Goal: Find specific page/section: Find specific page/section

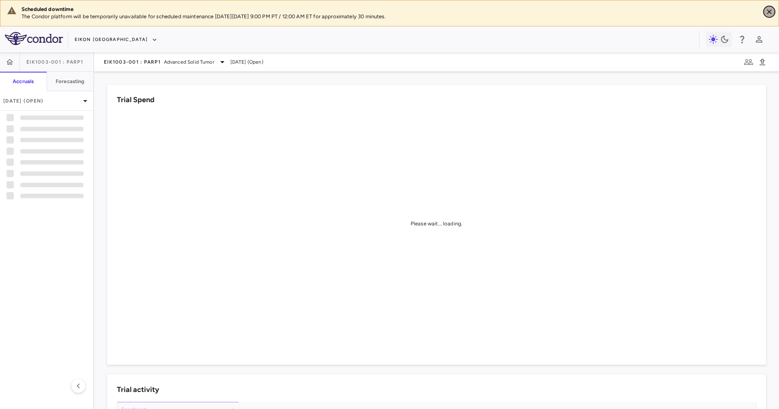
click at [519, 11] on icon "Close" at bounding box center [769, 12] width 8 height 8
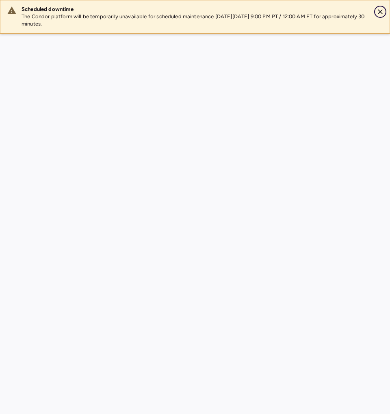
click at [381, 7] on button "Close" at bounding box center [380, 12] width 12 height 12
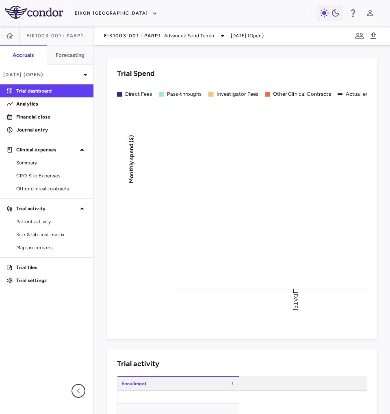
click at [83, 273] on icon "button" at bounding box center [78, 391] width 10 height 10
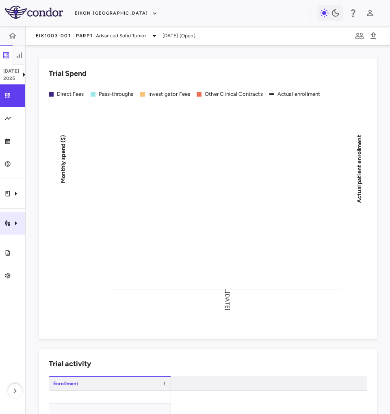
click at [18, 219] on icon "Trial activity" at bounding box center [16, 223] width 10 height 10
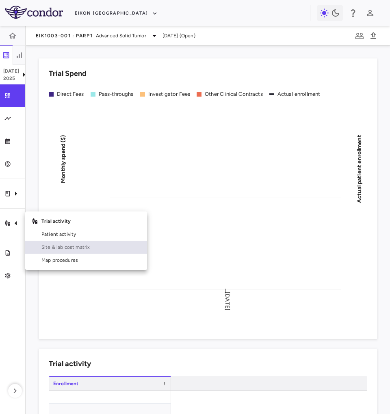
click at [62, 242] on link "Site & lab cost matrix" at bounding box center [86, 247] width 122 height 13
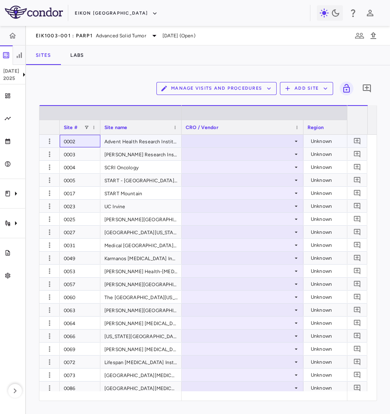
click at [68, 143] on div "0002" at bounding box center [80, 141] width 41 height 13
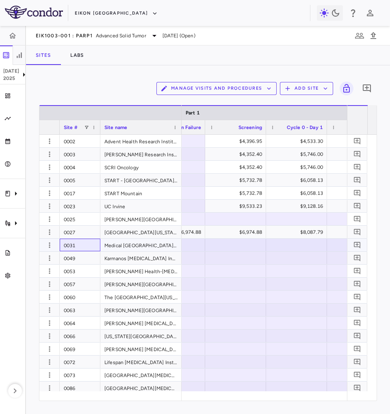
click at [73, 248] on div "0031" at bounding box center [80, 245] width 41 height 13
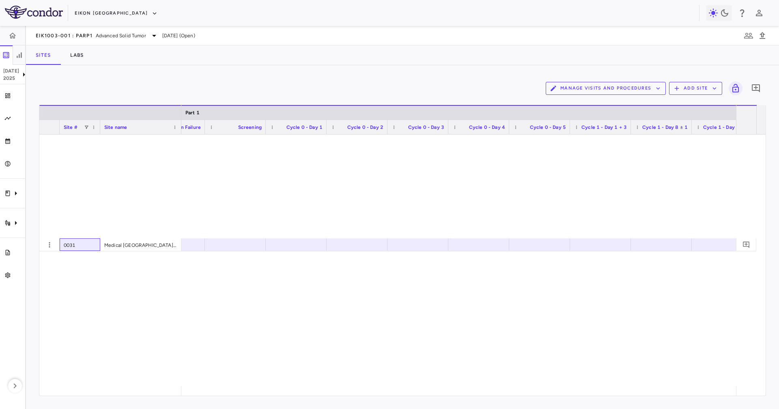
scroll to position [409, 0]
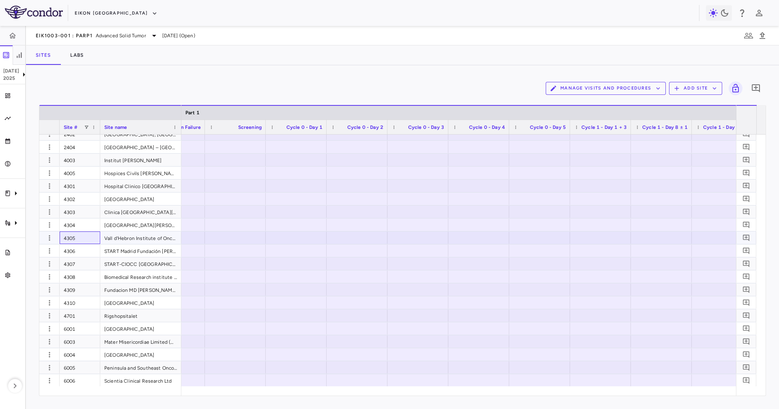
click at [83, 236] on div "4305" at bounding box center [80, 238] width 41 height 13
click at [84, 227] on div "4304" at bounding box center [80, 225] width 41 height 13
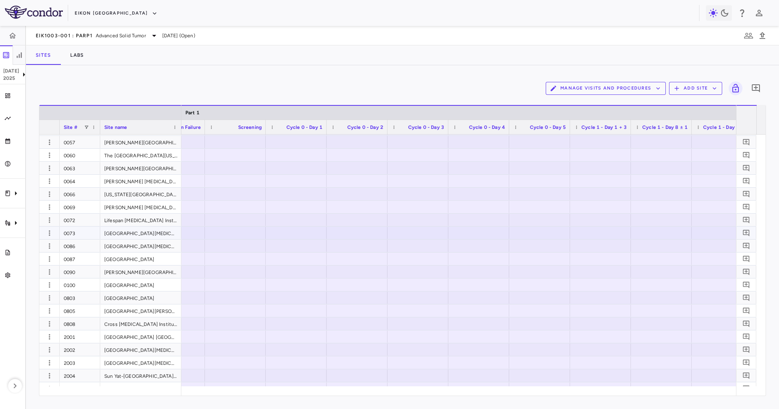
scroll to position [0, 0]
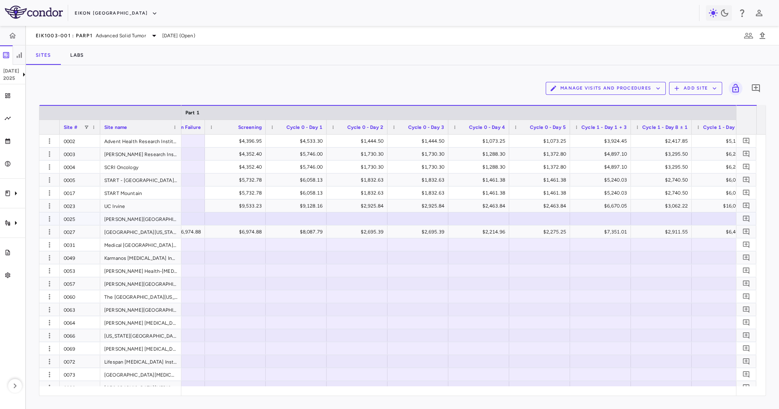
click at [81, 222] on div "0025" at bounding box center [80, 219] width 41 height 13
click at [83, 245] on div "0031" at bounding box center [80, 245] width 41 height 13
click at [92, 273] on div "0066" at bounding box center [80, 336] width 41 height 13
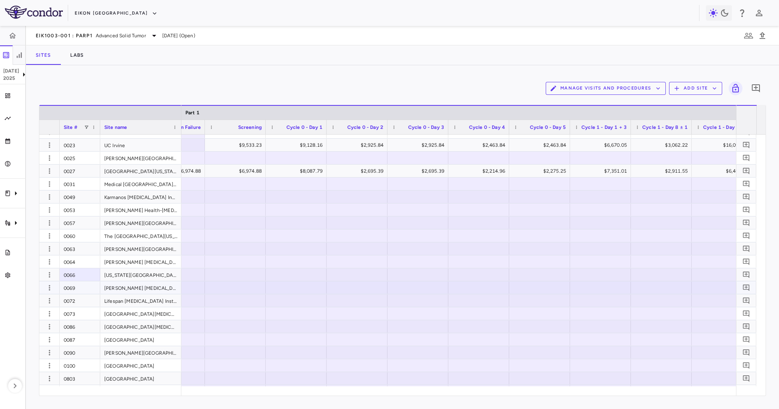
click at [82, 273] on div "0069" at bounding box center [80, 288] width 41 height 13
click at [82, 273] on div "0086" at bounding box center [80, 327] width 41 height 13
click at [90, 273] on div "0100" at bounding box center [80, 366] width 41 height 13
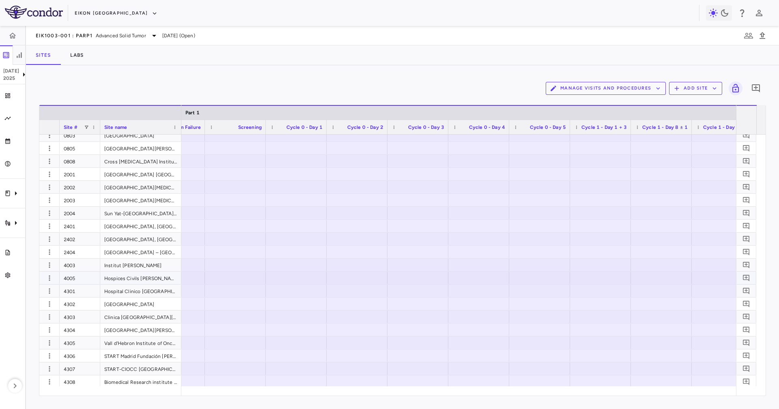
scroll to position [244, 0]
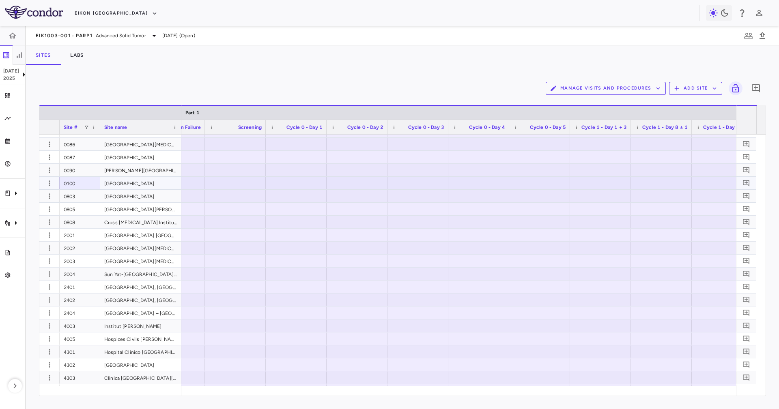
click at [86, 188] on div "0100" at bounding box center [80, 183] width 41 height 13
drag, startPoint x: 86, startPoint y: 192, endPoint x: 85, endPoint y: 209, distance: 17.5
click at [86, 192] on div "0803" at bounding box center [80, 196] width 41 height 13
click at [85, 211] on div "0805" at bounding box center [80, 209] width 41 height 13
click at [84, 220] on div "0808" at bounding box center [80, 222] width 41 height 13
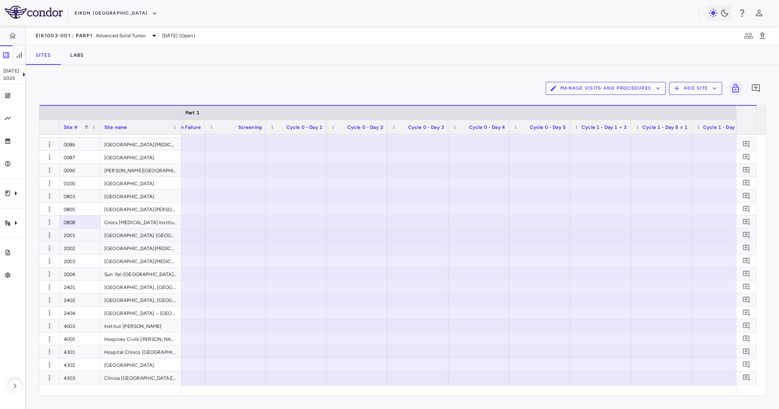
click at [88, 233] on div "2001" at bounding box center [80, 235] width 41 height 13
click at [85, 273] on div "2404" at bounding box center [80, 313] width 41 height 13
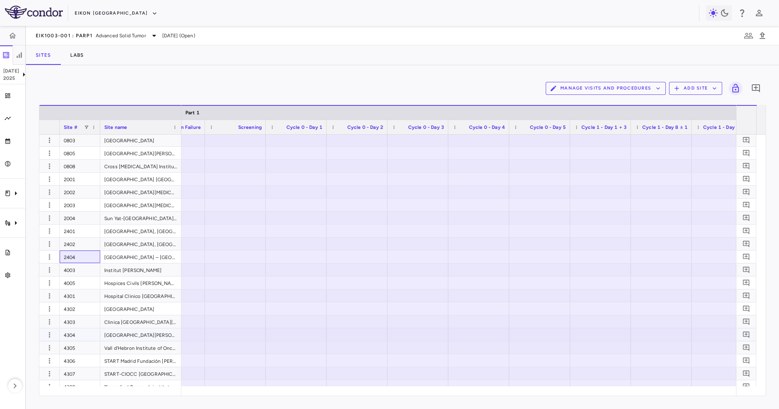
scroll to position [304, 0]
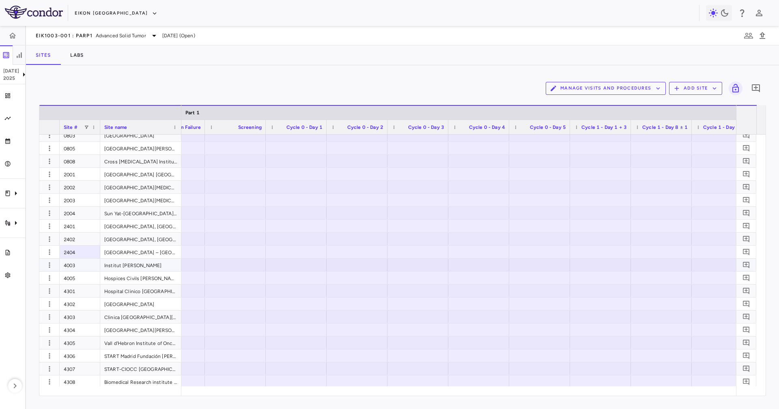
click at [82, 264] on div "4003" at bounding box center [80, 265] width 41 height 13
click at [84, 273] on div "4005" at bounding box center [80, 278] width 41 height 13
click at [82, 273] on div "4304" at bounding box center [80, 330] width 41 height 13
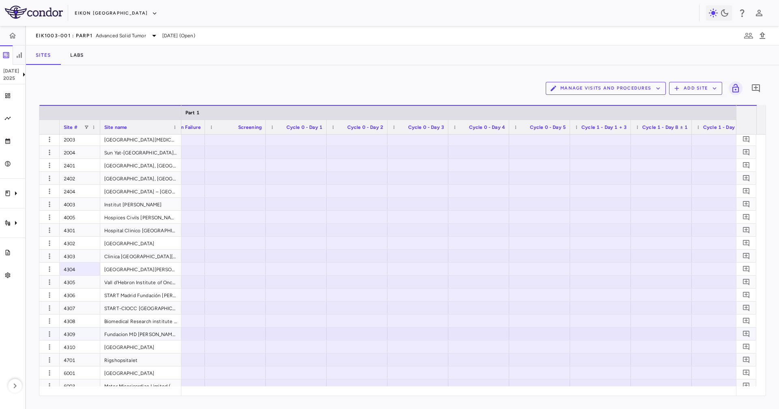
click at [92, 273] on div "4309" at bounding box center [80, 334] width 41 height 13
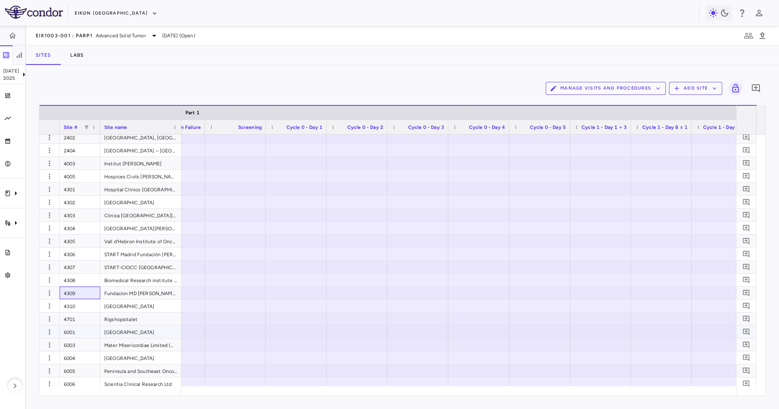
scroll to position [409, 0]
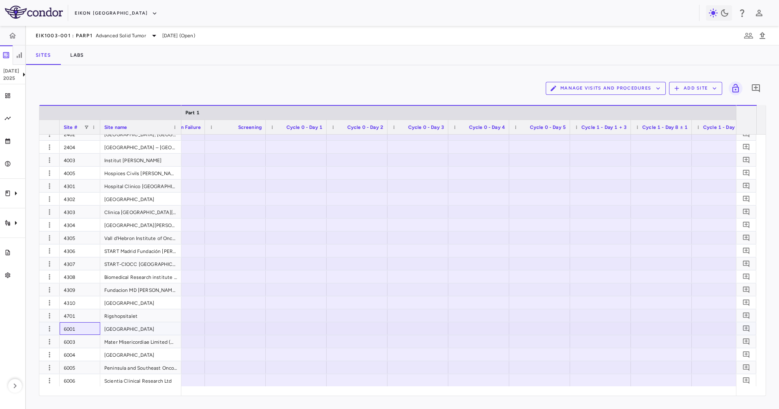
drag, startPoint x: 79, startPoint y: 323, endPoint x: 84, endPoint y: 328, distance: 6.6
click at [84, 273] on div "6001" at bounding box center [80, 329] width 41 height 13
drag, startPoint x: 85, startPoint y: 342, endPoint x: 85, endPoint y: 349, distance: 7.7
click at [85, 273] on div "6003" at bounding box center [80, 342] width 41 height 13
click at [86, 273] on div "6004" at bounding box center [80, 355] width 41 height 13
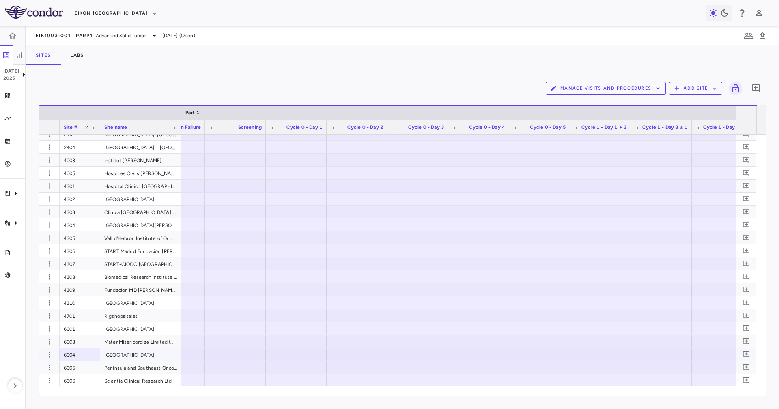
drag, startPoint x: 88, startPoint y: 366, endPoint x: 88, endPoint y: 371, distance: 4.9
click at [88, 273] on div "6005" at bounding box center [80, 368] width 41 height 13
drag, startPoint x: 89, startPoint y: 380, endPoint x: 444, endPoint y: 80, distance: 465.4
click at [89, 273] on div "6006" at bounding box center [80, 381] width 41 height 13
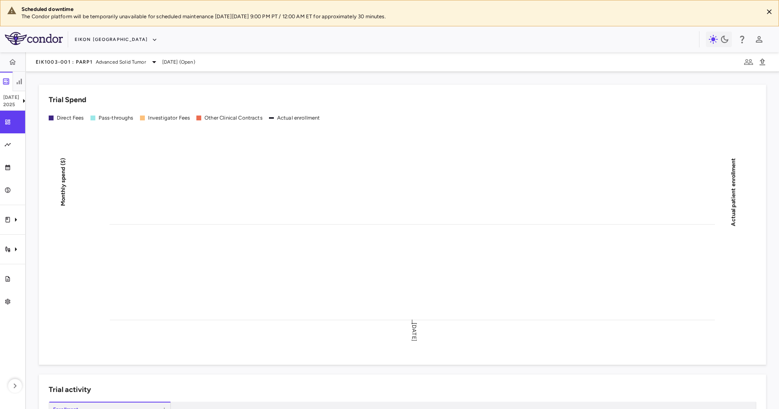
click at [15, 234] on aside "[DATE] Trial dashboard Analytics Financial close Journal entry Clinical expense…" at bounding box center [13, 230] width 26 height 357
click at [19, 254] on div "Trial activity" at bounding box center [12, 249] width 25 height 23
click at [31, 273] on link "Site & lab cost matrix" at bounding box center [86, 273] width 122 height 13
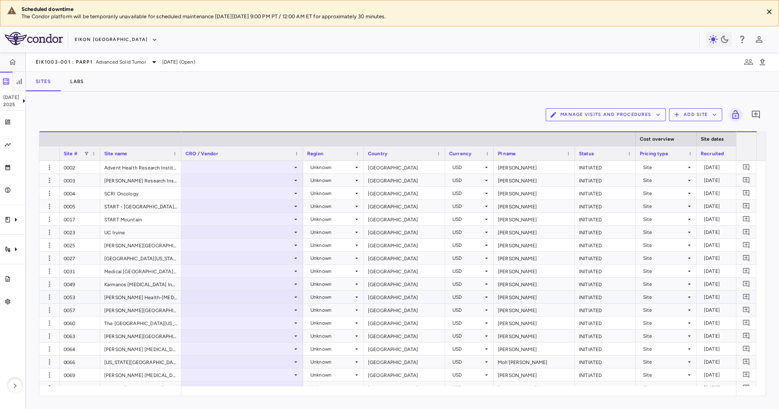
click at [79, 273] on div "0053" at bounding box center [80, 297] width 41 height 13
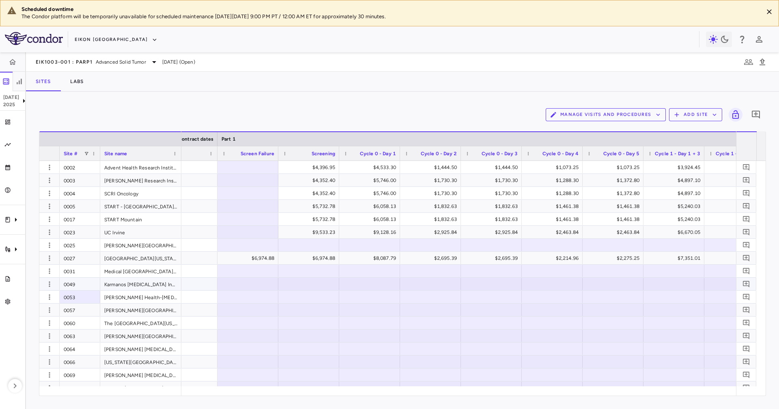
click at [82, 273] on div "0049" at bounding box center [80, 284] width 41 height 13
